Goal: Check status: Check status

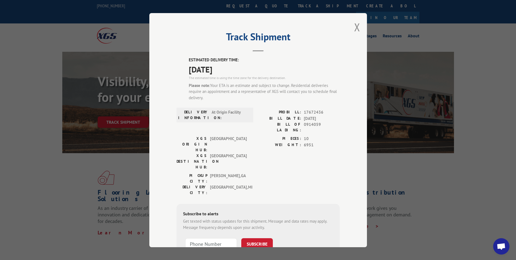
click at [310, 126] on span "0914059" at bounding box center [322, 126] width 36 height 11
copy span "0914059"
click at [354, 28] on button "Close modal" at bounding box center [357, 27] width 6 height 14
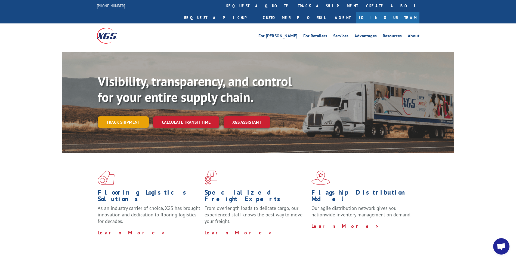
click at [128, 116] on link "Track shipment" at bounding box center [123, 121] width 51 height 11
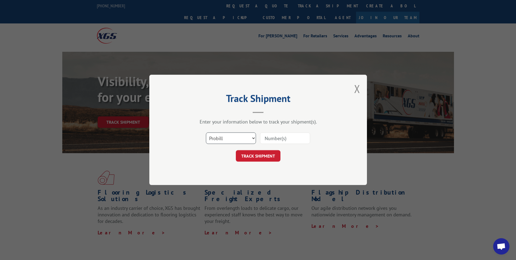
click at [208, 136] on select "Select category... Probill BOL PO" at bounding box center [231, 138] width 50 height 11
select select "bol"
click at [206, 133] on select "Select category... Probill BOL PO" at bounding box center [231, 138] width 50 height 11
click at [270, 135] on input at bounding box center [285, 138] width 50 height 11
paste input "0914059"
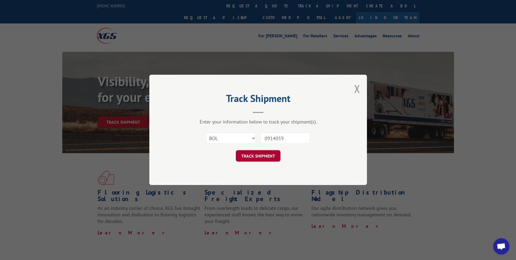
type input "0914059"
click at [251, 151] on button "TRACK SHIPMENT" at bounding box center [258, 155] width 45 height 11
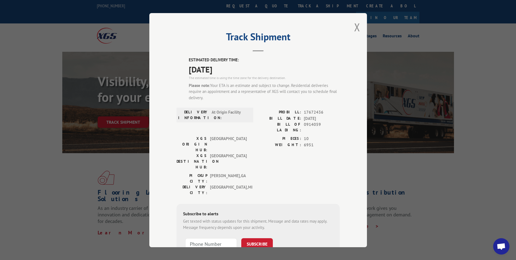
click at [311, 122] on span "0914059" at bounding box center [322, 126] width 36 height 11
copy span "0914059"
click at [354, 27] on button "Close modal" at bounding box center [357, 27] width 6 height 14
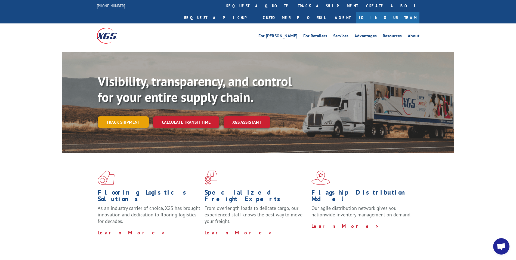
click at [127, 116] on link "Track shipment" at bounding box center [123, 121] width 51 height 11
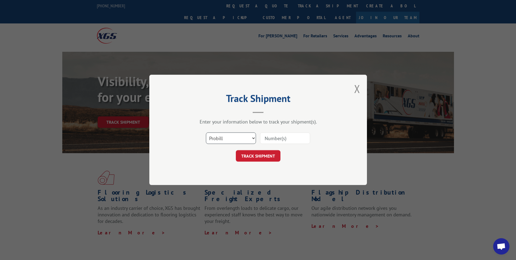
drag, startPoint x: 224, startPoint y: 137, endPoint x: 224, endPoint y: 143, distance: 5.7
click at [224, 137] on select "Select category... Probill BOL PO" at bounding box center [231, 138] width 50 height 11
select select "bol"
click at [206, 133] on select "Select category... Probill BOL PO" at bounding box center [231, 138] width 50 height 11
click at [267, 135] on input at bounding box center [285, 138] width 50 height 11
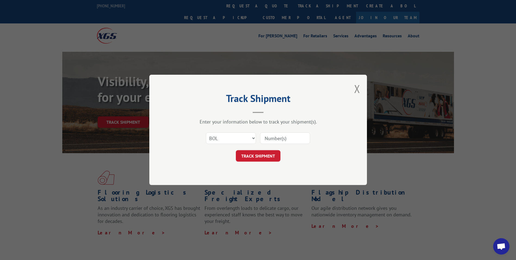
paste input "0914059"
type input "0914059"
click at [256, 149] on form "Select category... Probill BOL PO 0914059 TRACK SHIPMENT" at bounding box center [258, 145] width 163 height 32
click at [255, 153] on button "TRACK SHIPMENT" at bounding box center [258, 155] width 45 height 11
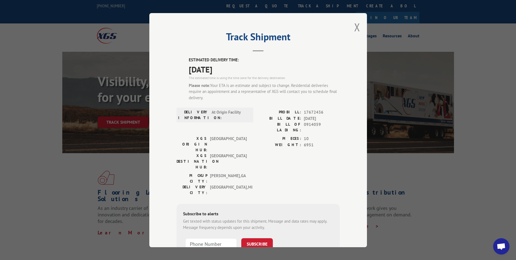
drag, startPoint x: 231, startPoint y: 70, endPoint x: 189, endPoint y: 69, distance: 41.4
click at [189, 69] on span "[DATE]" at bounding box center [264, 69] width 151 height 12
